Goal: Communication & Community: Answer question/provide support

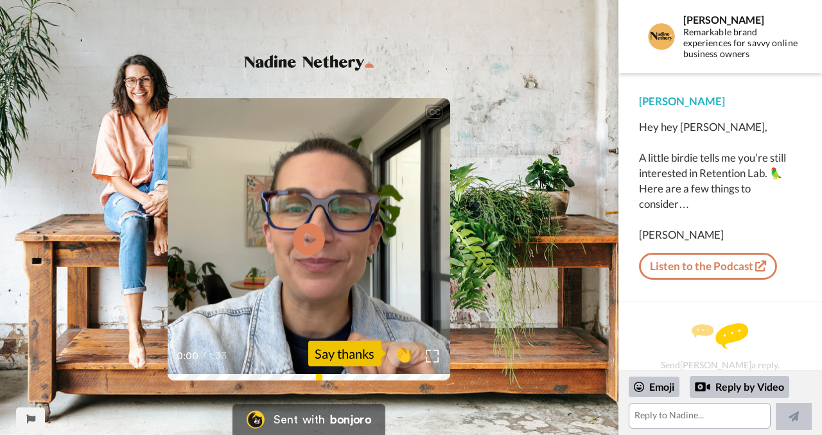
click at [313, 236] on icon at bounding box center [309, 239] width 32 height 32
click at [665, 415] on textarea at bounding box center [700, 416] width 142 height 26
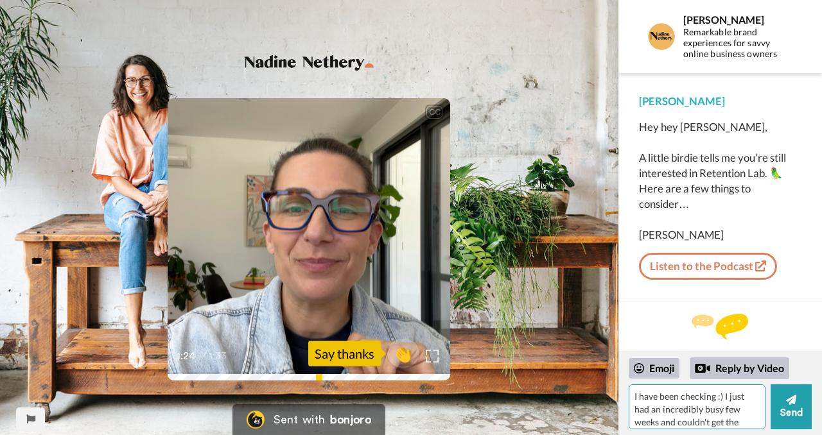
scroll to position [12, 0]
type textarea "I have been checking :) I just had an incredibly busy few weeks and couldn't ge…"
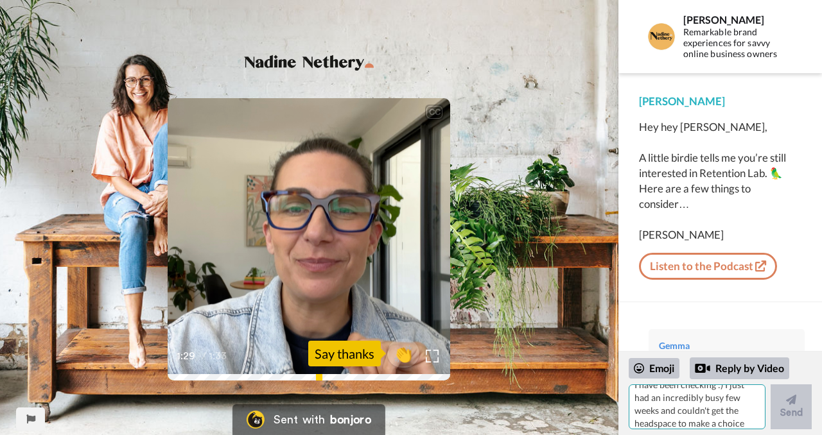
scroll to position [0, 0]
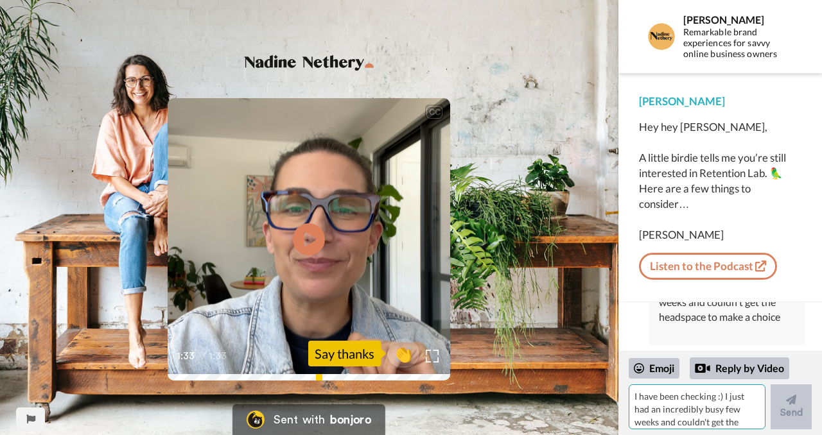
click at [657, 412] on textarea "I have been checking :) I just had an incredibly busy few weeks and couldn't ge…" at bounding box center [697, 407] width 137 height 45
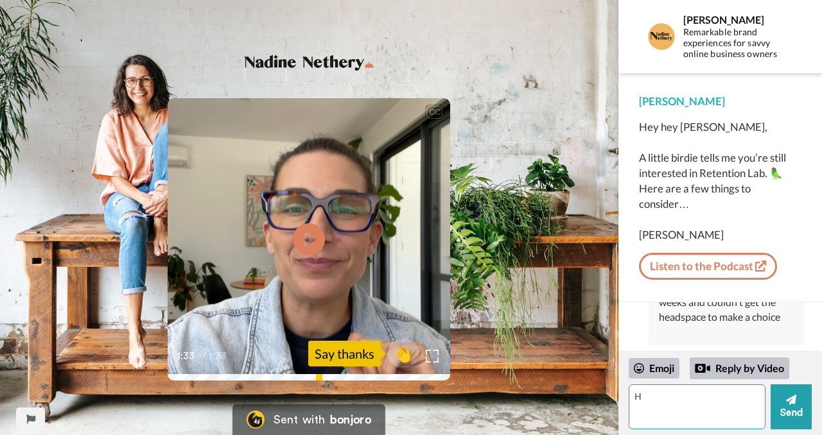
click at [657, 406] on textarea "H" at bounding box center [697, 407] width 137 height 45
type textarea "Have I missed the cut off?"
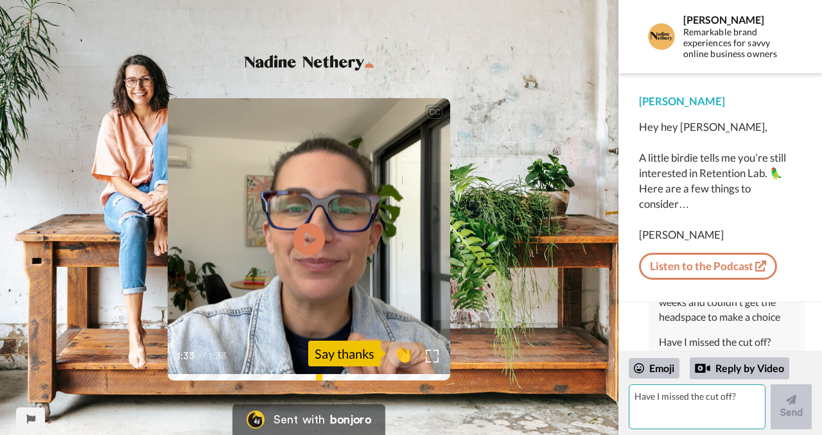
scroll to position [122, 0]
click at [652, 404] on textarea "Have I missed the cut off?" at bounding box center [697, 407] width 137 height 45
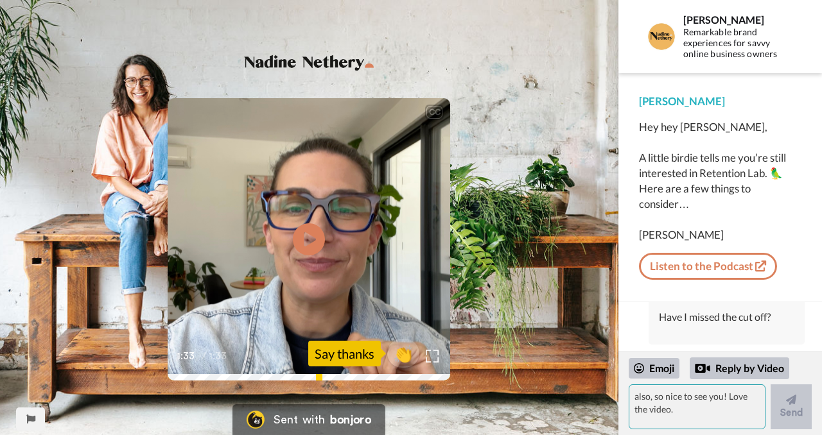
scroll to position [162, 0]
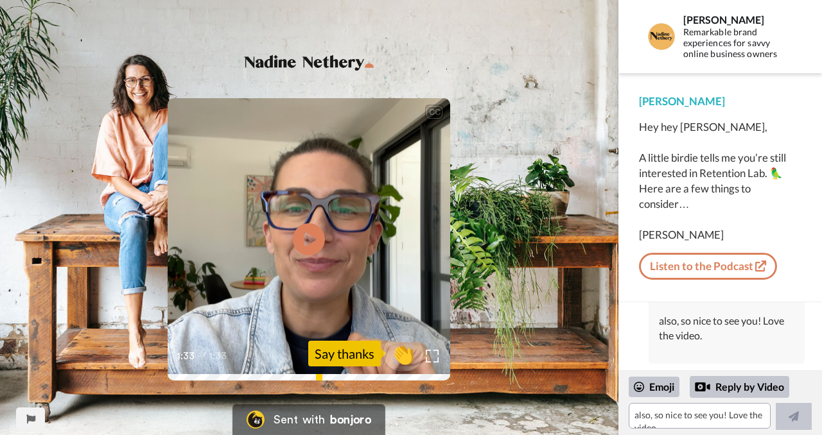
click at [412, 358] on span "👏" at bounding box center [403, 354] width 40 height 26
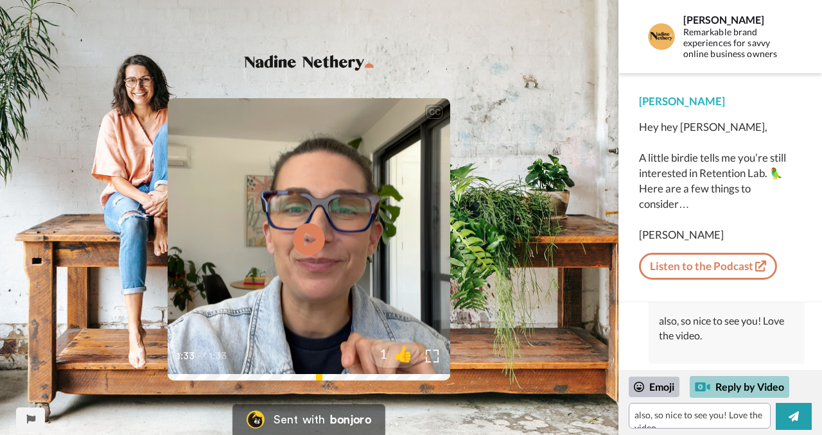
click at [738, 384] on div "Reply by Video" at bounding box center [740, 387] width 100 height 22
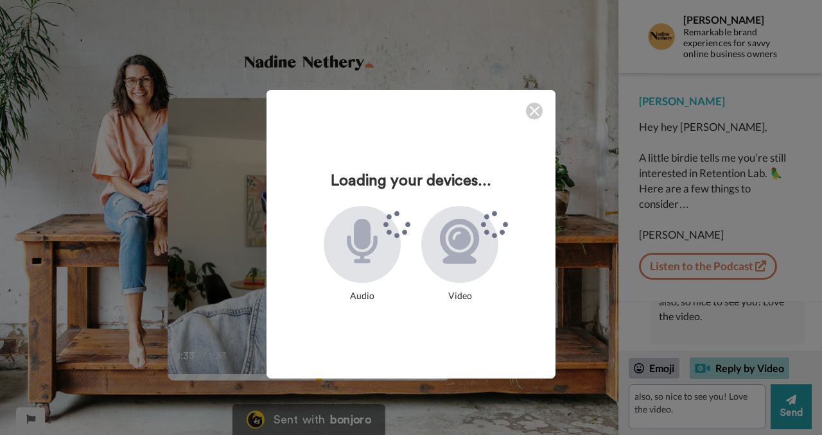
scroll to position [162, 0]
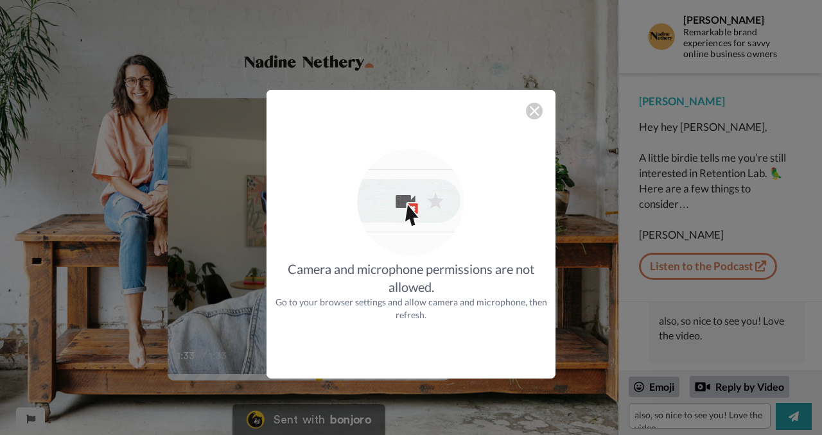
click at [535, 109] on img at bounding box center [534, 111] width 10 height 10
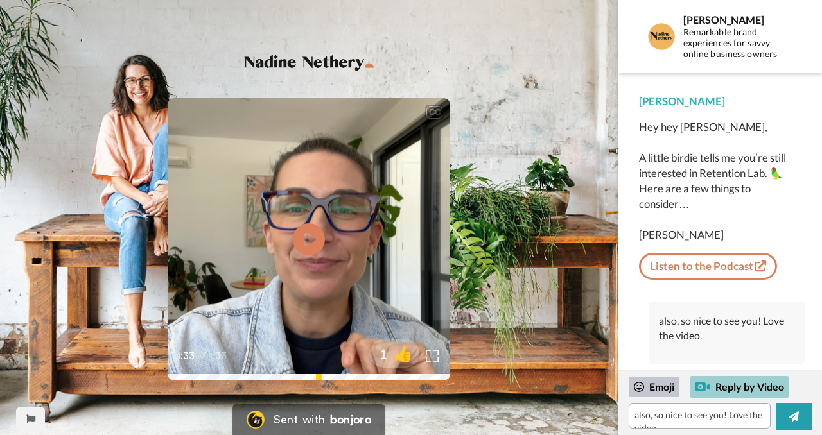
click at [720, 388] on div "Reply by Video" at bounding box center [740, 387] width 100 height 22
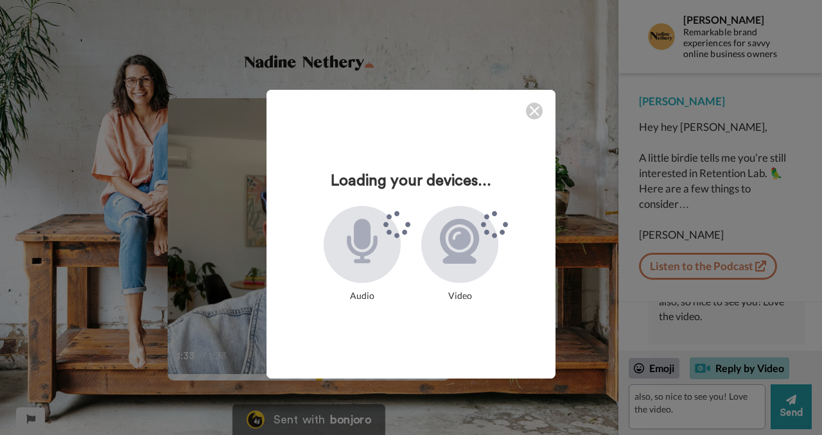
scroll to position [162, 0]
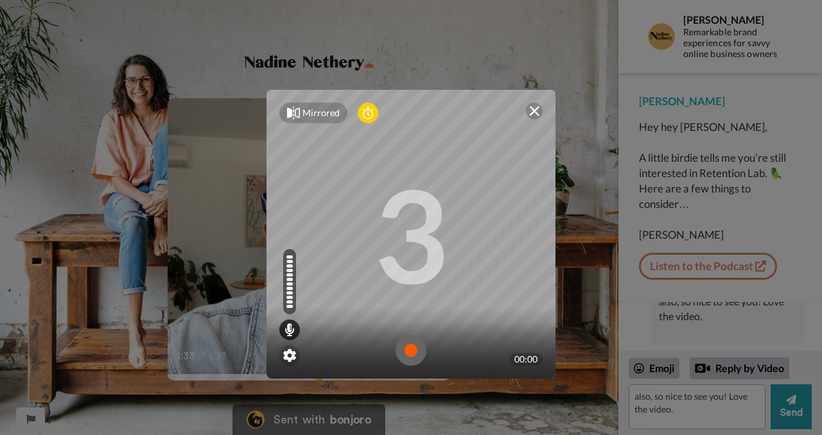
click at [532, 112] on img at bounding box center [534, 111] width 10 height 10
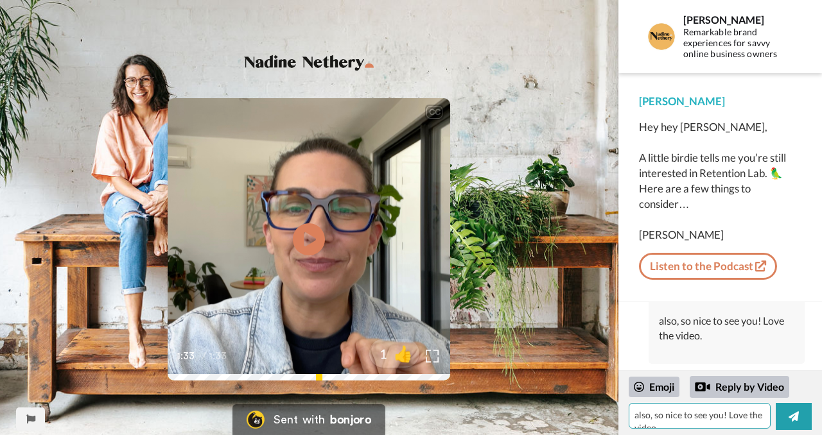
click at [692, 415] on textarea "👏" at bounding box center [700, 416] width 142 height 26
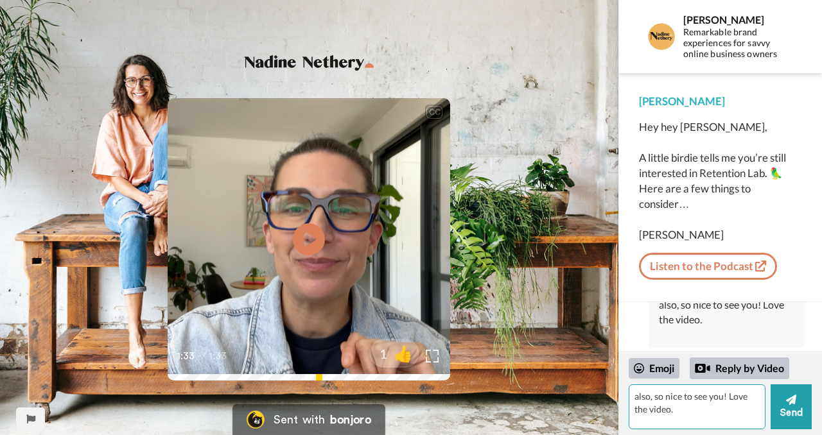
type textarea "👏"
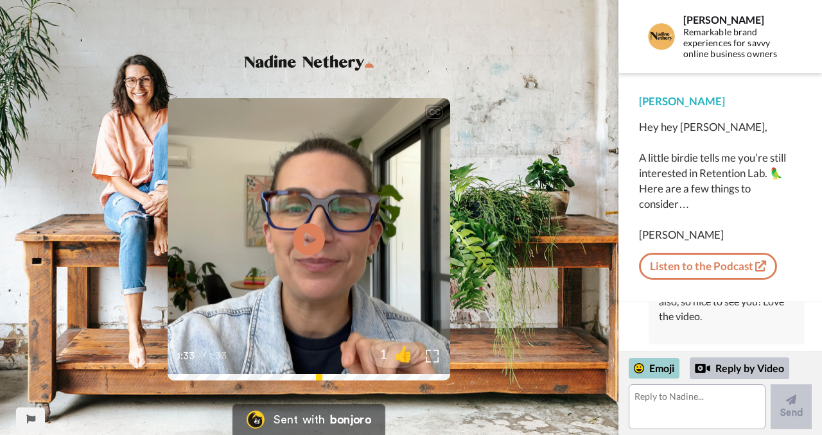
click at [668, 365] on div "Emoji" at bounding box center [654, 368] width 51 height 21
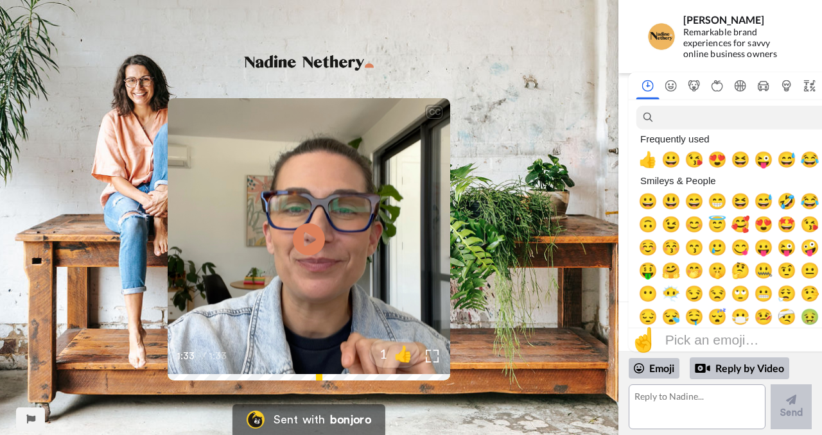
click at [639, 46] on div "[PERSON_NAME] Remarkable brand experiences for savvy online business owners" at bounding box center [713, 37] width 149 height 32
